Goal: Task Accomplishment & Management: Manage account settings

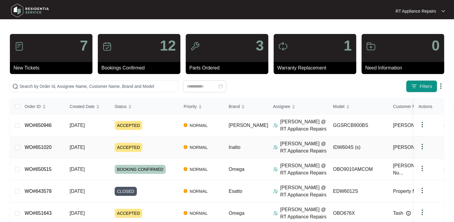
click at [42, 146] on link "WO#651020" at bounding box center [38, 146] width 27 height 5
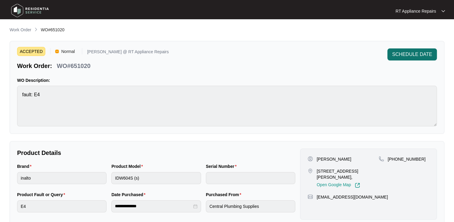
click at [403, 57] on span "SCHEDULE DATE" at bounding box center [413, 54] width 40 height 7
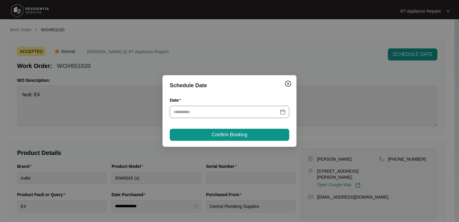
click at [216, 114] on input "Date" at bounding box center [225, 111] width 105 height 7
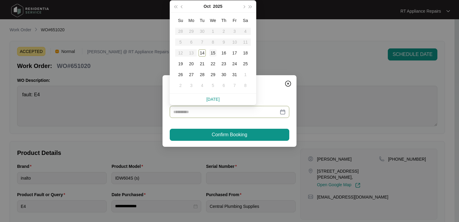
click at [214, 51] on div "15" at bounding box center [212, 52] width 7 height 7
type input "**********"
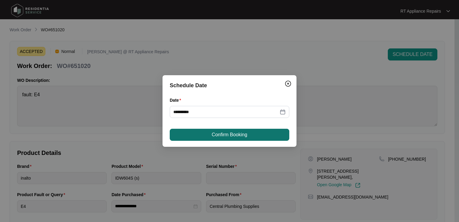
click at [223, 132] on span "Confirm Booking" at bounding box center [229, 134] width 35 height 7
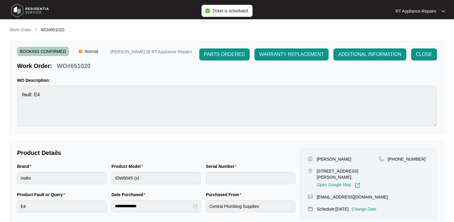
click at [22, 29] on p "Work Order" at bounding box center [21, 30] width 22 height 6
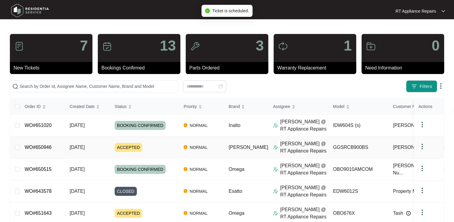
click at [42, 149] on link "WO#650946" at bounding box center [38, 146] width 27 height 5
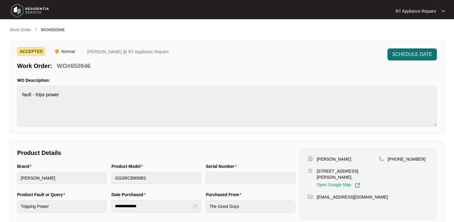
click at [426, 56] on span "SCHEDULE DATE" at bounding box center [413, 54] width 40 height 7
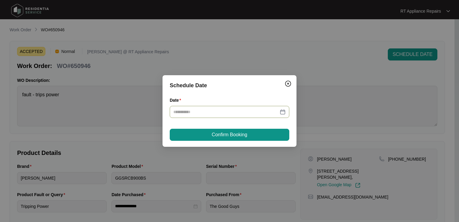
click at [191, 112] on input "Date" at bounding box center [225, 111] width 105 height 7
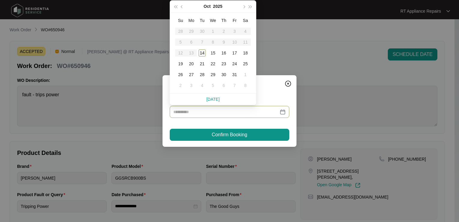
type input "**********"
click at [200, 52] on div "14" at bounding box center [202, 52] width 7 height 7
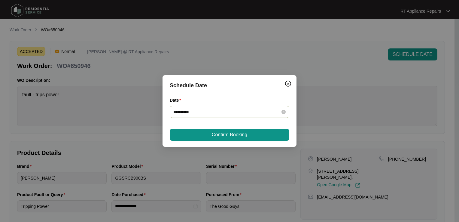
type input "**********"
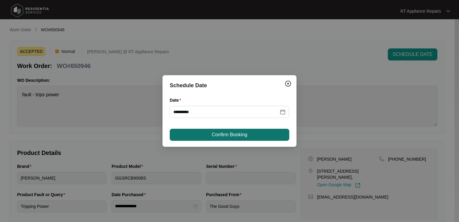
click at [221, 134] on span "Confirm Booking" at bounding box center [229, 134] width 35 height 7
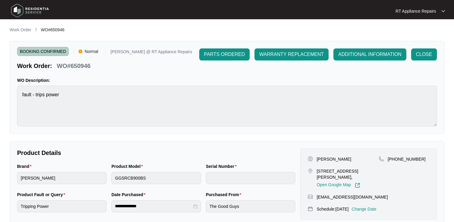
click at [406, 12] on p "RT Appliance Repairs" at bounding box center [416, 11] width 41 height 6
click at [22, 29] on p "Work Order" at bounding box center [21, 30] width 22 height 6
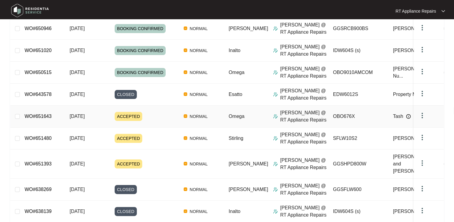
scroll to position [115, 0]
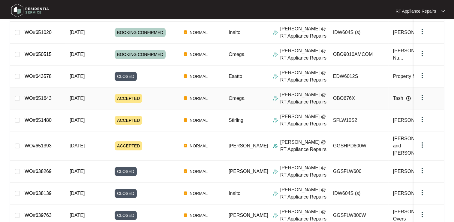
click at [35, 97] on link "WO#651643" at bounding box center [38, 98] width 27 height 5
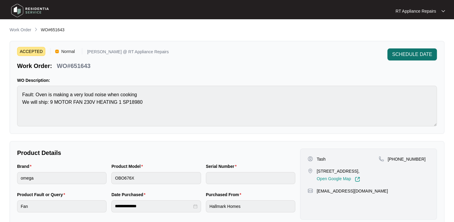
click at [413, 53] on span "SCHEDULE DATE" at bounding box center [413, 54] width 40 height 7
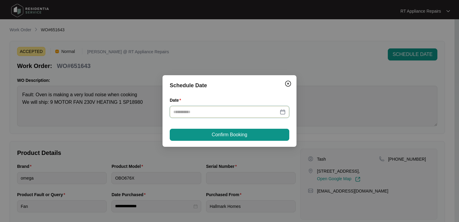
click at [187, 112] on input "Date" at bounding box center [225, 111] width 105 height 7
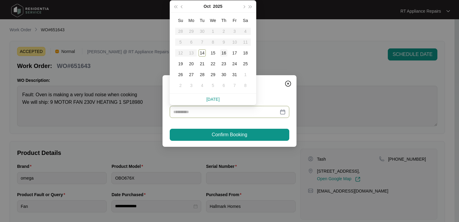
click at [224, 53] on div "16" at bounding box center [223, 52] width 7 height 7
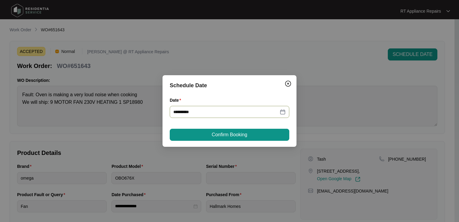
type input "**********"
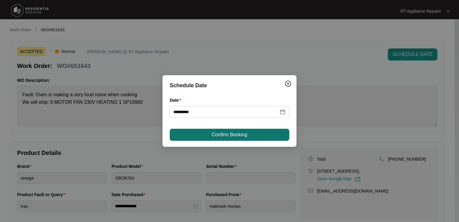
click at [217, 136] on span "Confirm Booking" at bounding box center [229, 134] width 35 height 7
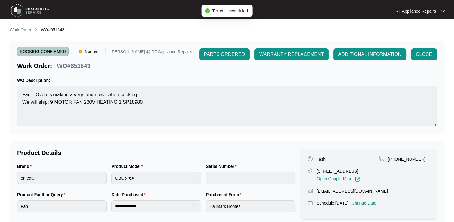
click at [21, 29] on p "Work Order" at bounding box center [21, 30] width 22 height 6
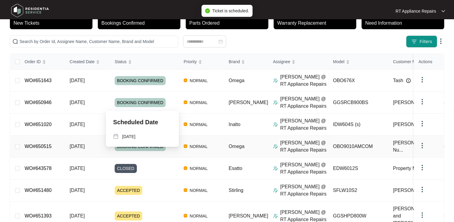
scroll to position [145, 0]
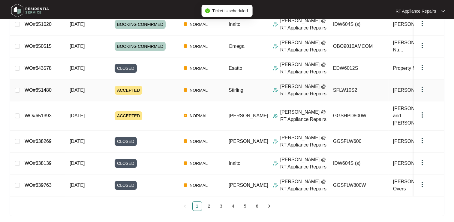
click at [41, 91] on link "WO#651480" at bounding box center [38, 89] width 27 height 5
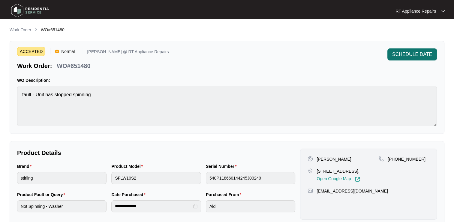
click at [428, 59] on button "SCHEDULE DATE" at bounding box center [413, 54] width 50 height 12
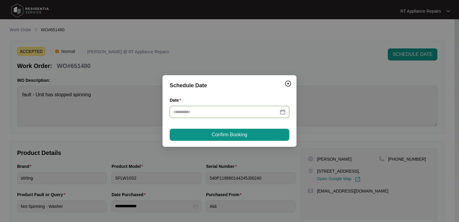
click at [205, 114] on input "Date" at bounding box center [225, 111] width 105 height 7
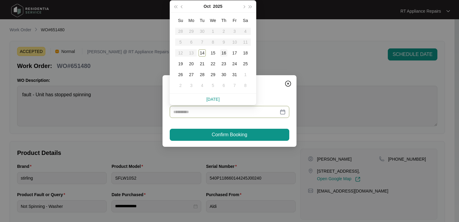
click at [226, 55] on div "16" at bounding box center [223, 52] width 7 height 7
type input "**********"
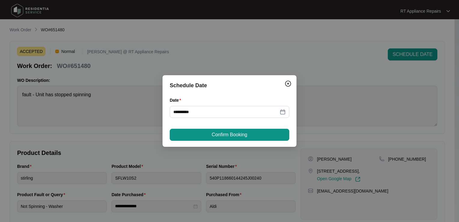
click at [220, 141] on div "**********" at bounding box center [229, 110] width 134 height 71
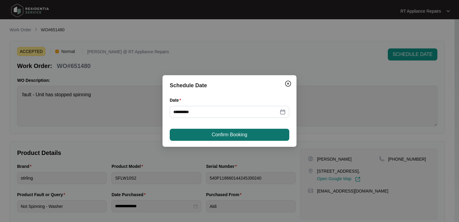
click at [222, 136] on span "Confirm Booking" at bounding box center [229, 134] width 35 height 7
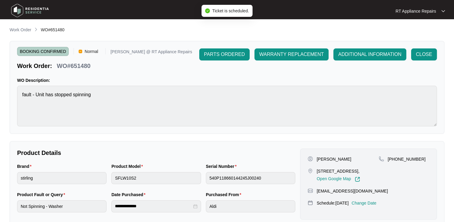
click at [23, 29] on p "Work Order" at bounding box center [21, 30] width 22 height 6
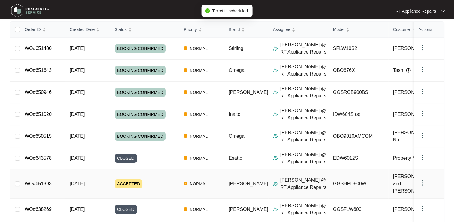
scroll to position [145, 0]
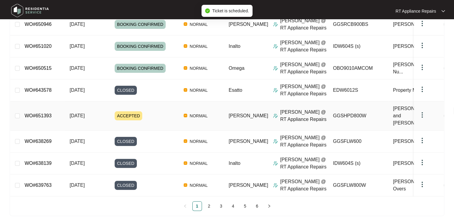
click at [41, 113] on link "WO#651393" at bounding box center [38, 115] width 27 height 5
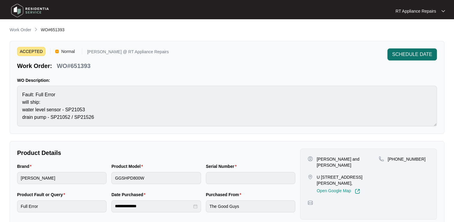
click at [401, 54] on span "SCHEDULE DATE" at bounding box center [413, 54] width 40 height 7
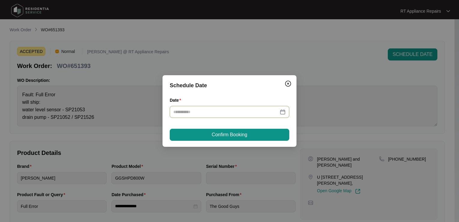
click at [205, 108] on div at bounding box center [230, 112] width 120 height 12
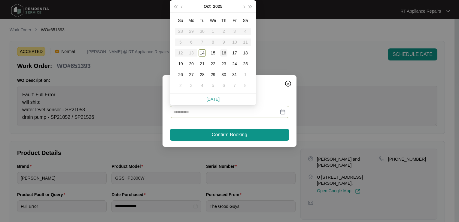
click at [220, 53] on div "16" at bounding box center [223, 52] width 7 height 7
type input "**********"
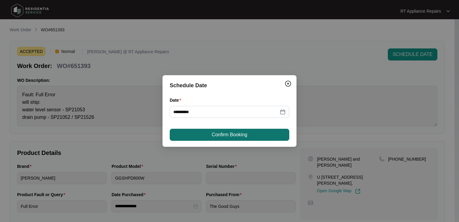
click at [219, 135] on span "Confirm Booking" at bounding box center [229, 134] width 35 height 7
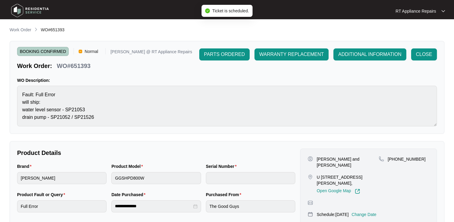
click at [23, 30] on p "Work Order" at bounding box center [21, 30] width 22 height 6
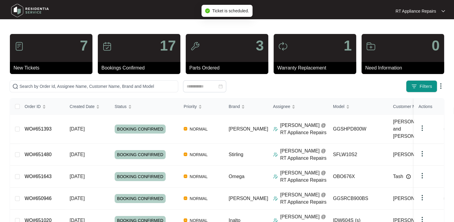
click at [423, 8] on link "RT Appliance Repairs" at bounding box center [421, 11] width 50 height 6
click at [413, 33] on p "Log Out" at bounding box center [425, 32] width 30 height 6
